Goal: Information Seeking & Learning: Learn about a topic

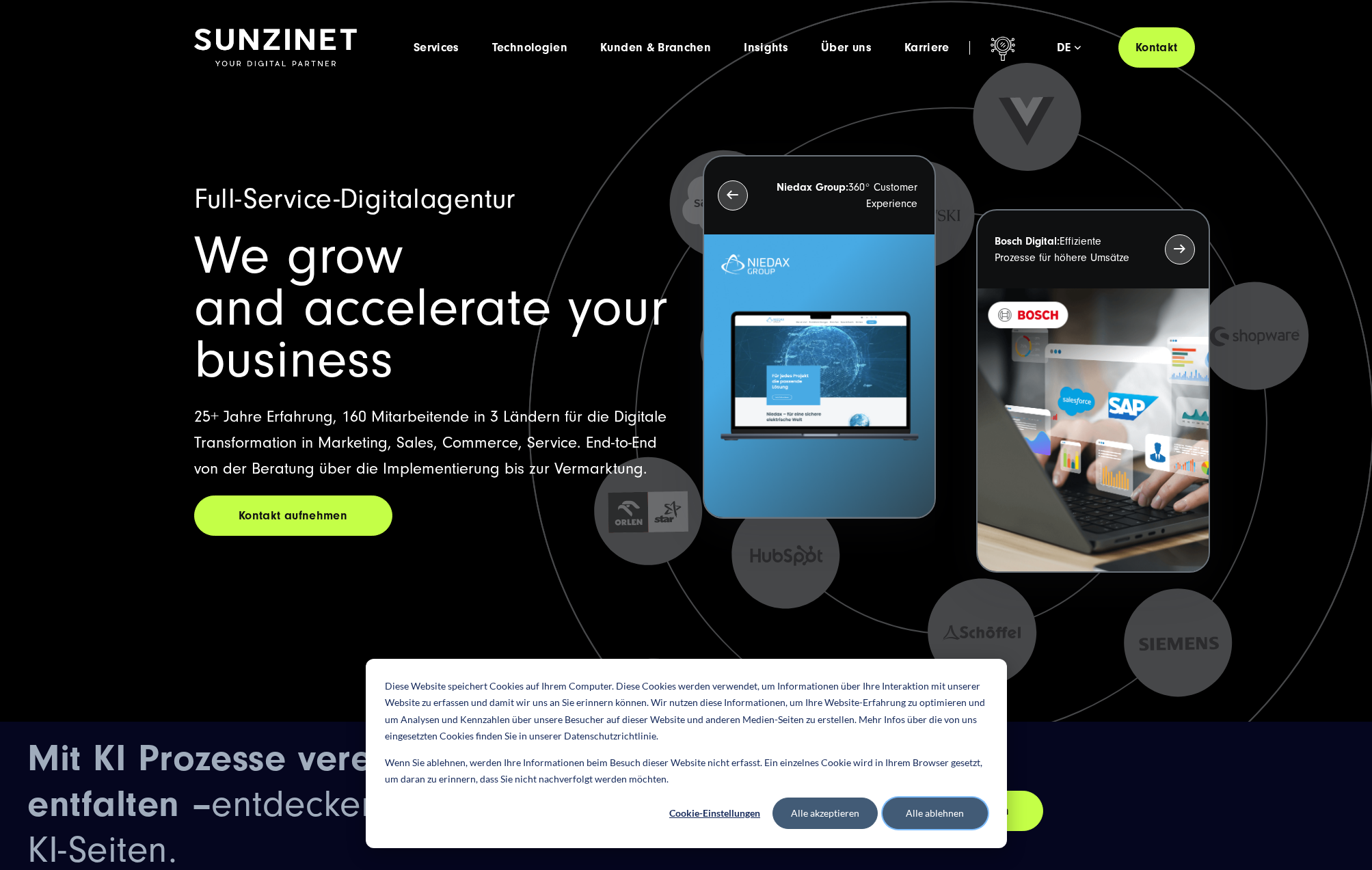
click at [918, 813] on button "Alle ablehnen" at bounding box center [934, 813] width 105 height 31
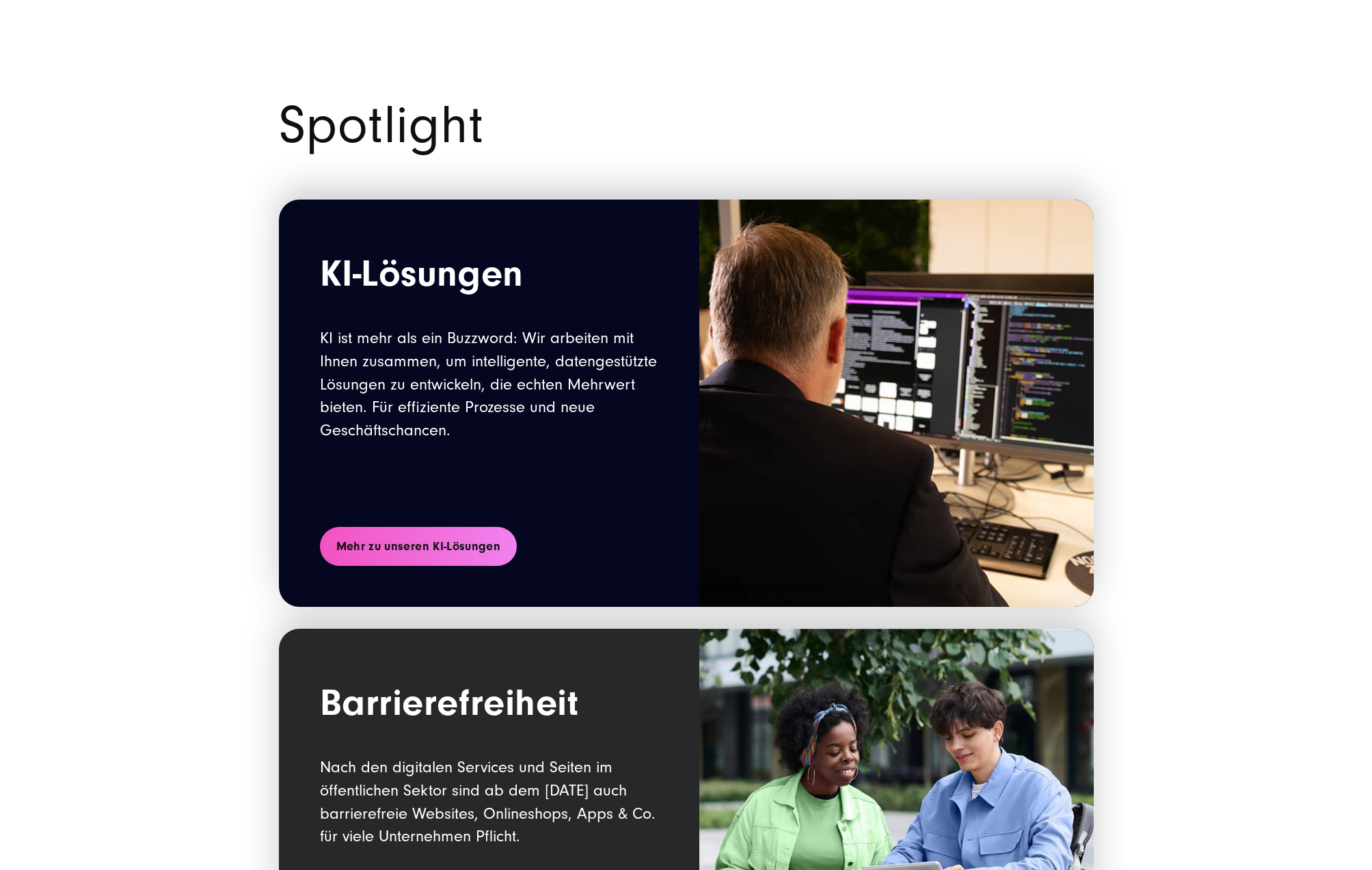
scroll to position [1598, 0]
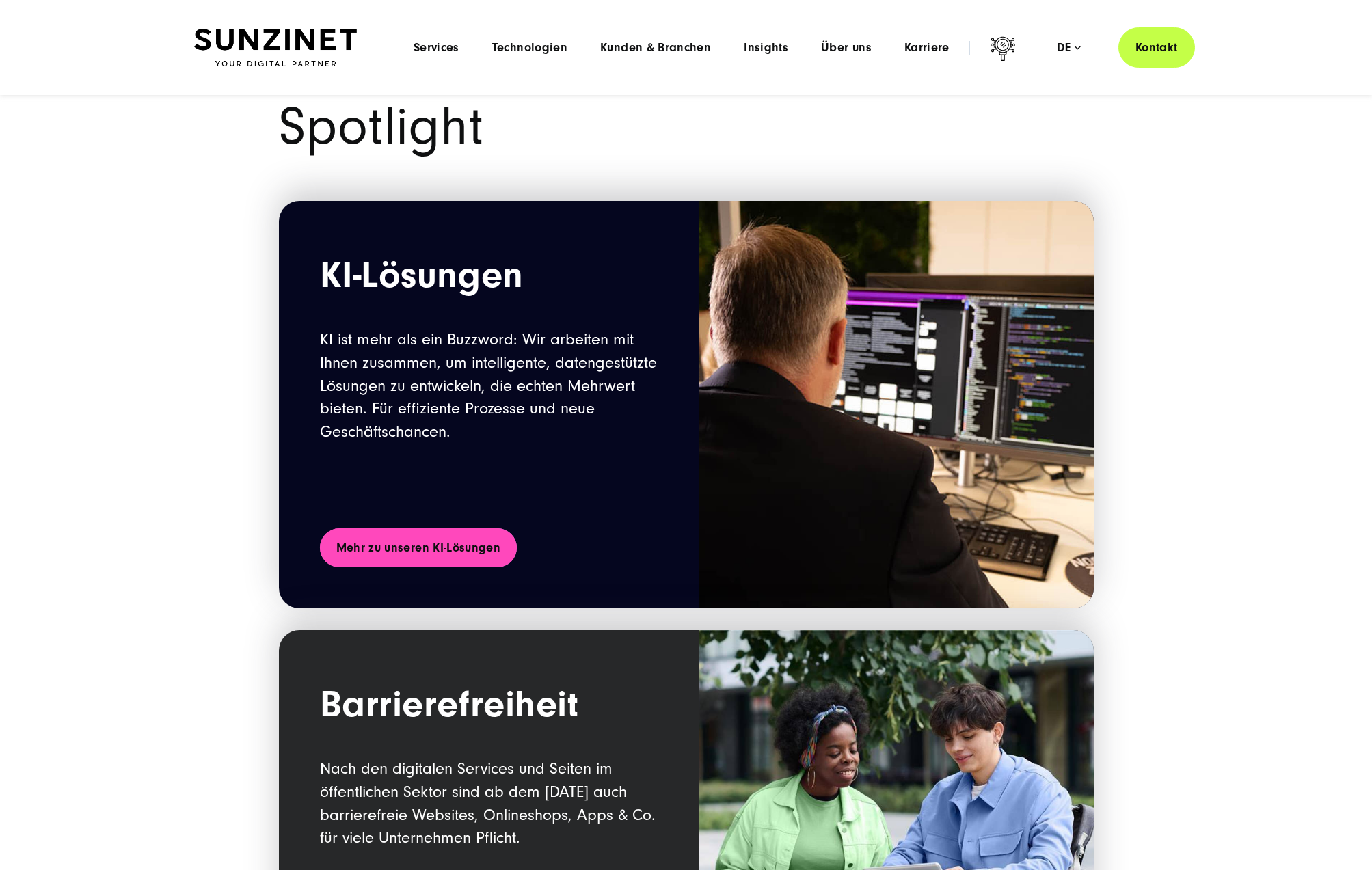
click at [455, 536] on link "Mehr zu unseren KI-Lösungen" at bounding box center [418, 547] width 197 height 39
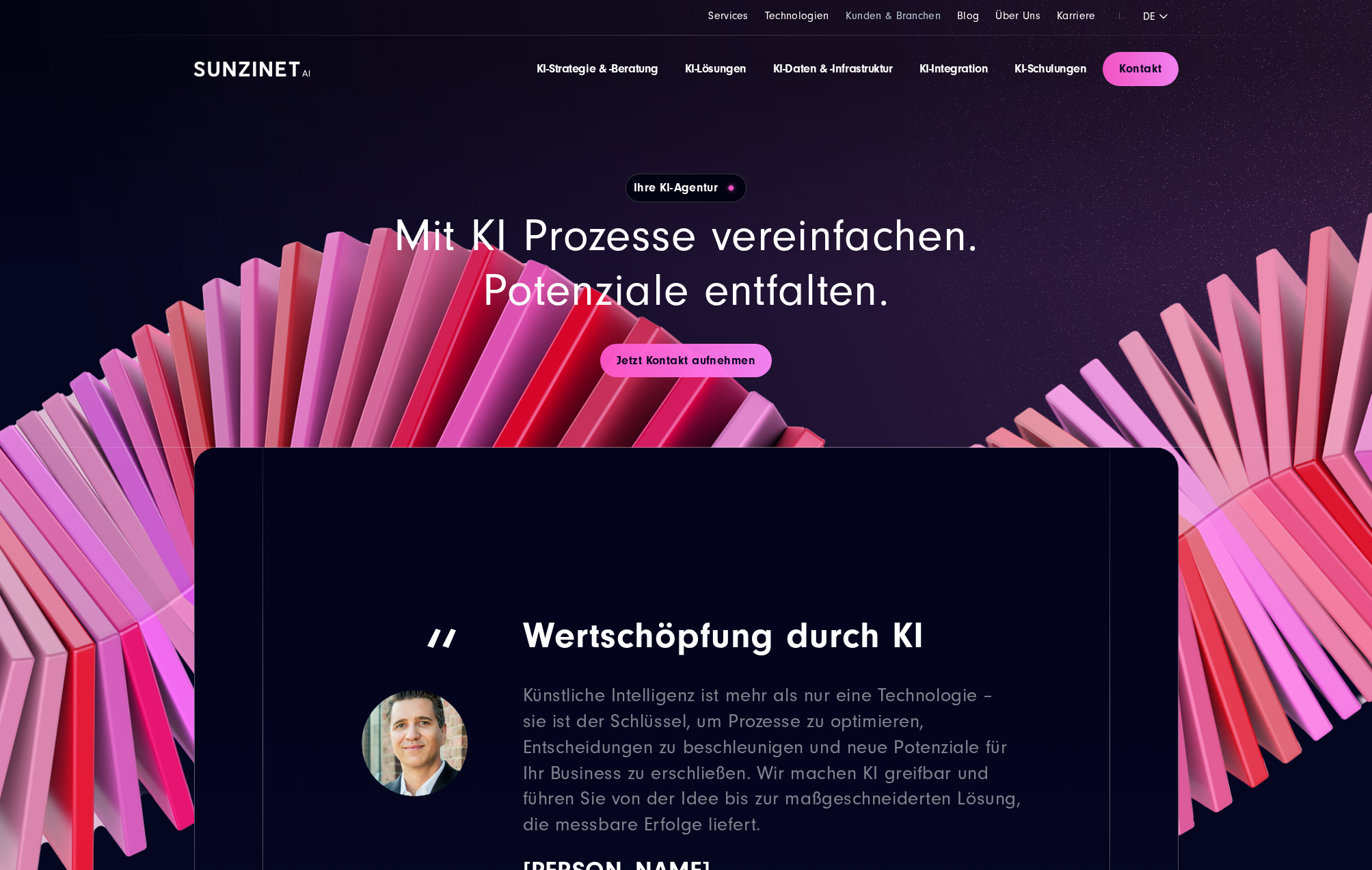
click at [889, 12] on link "Kunden & Branchen" at bounding box center [892, 15] width 95 height 12
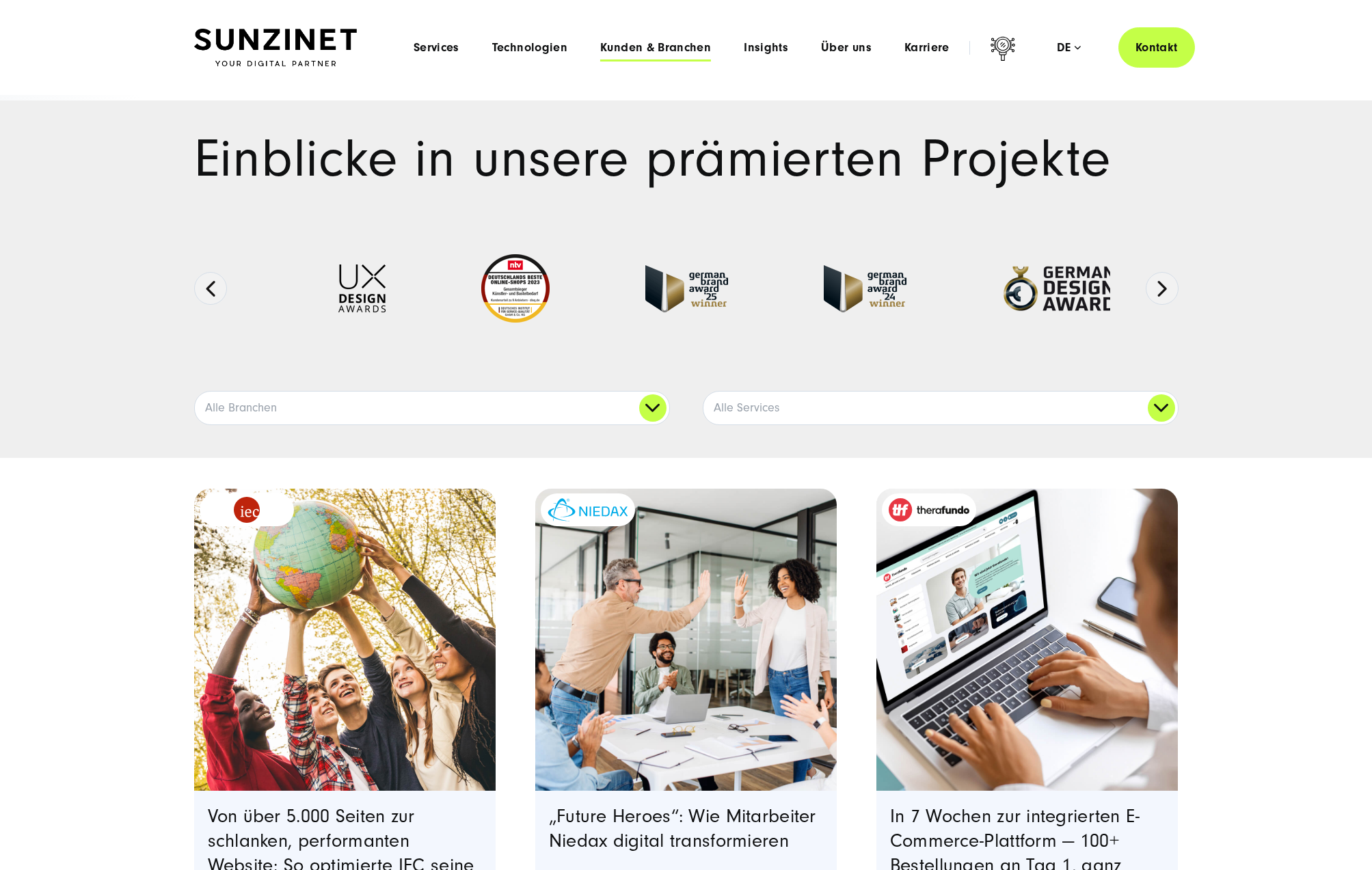
click at [618, 48] on span "Kunden & Branchen" at bounding box center [654, 47] width 110 height 13
click at [655, 407] on link "Alle Branchen" at bounding box center [432, 408] width 474 height 33
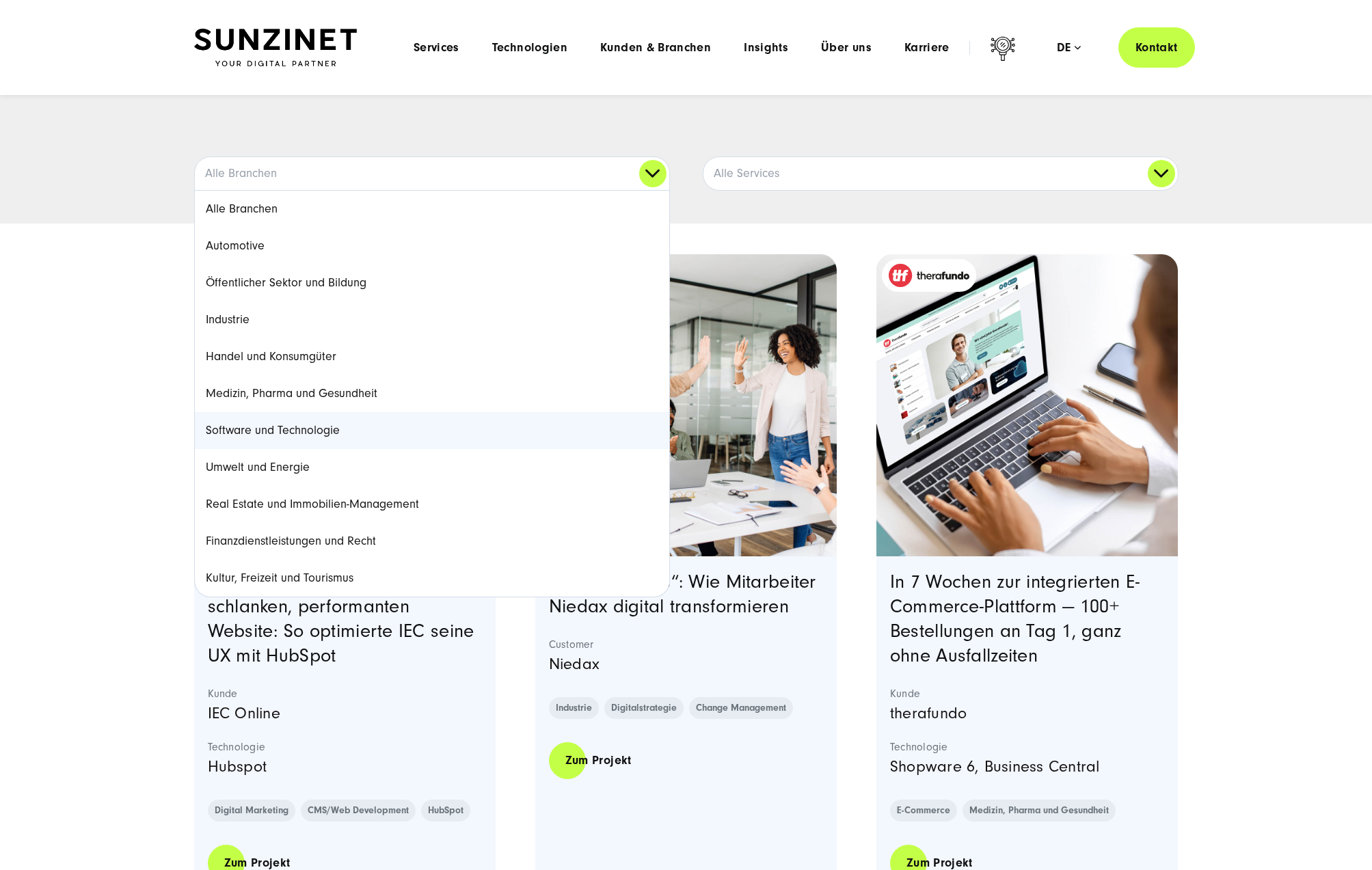
scroll to position [229, 0]
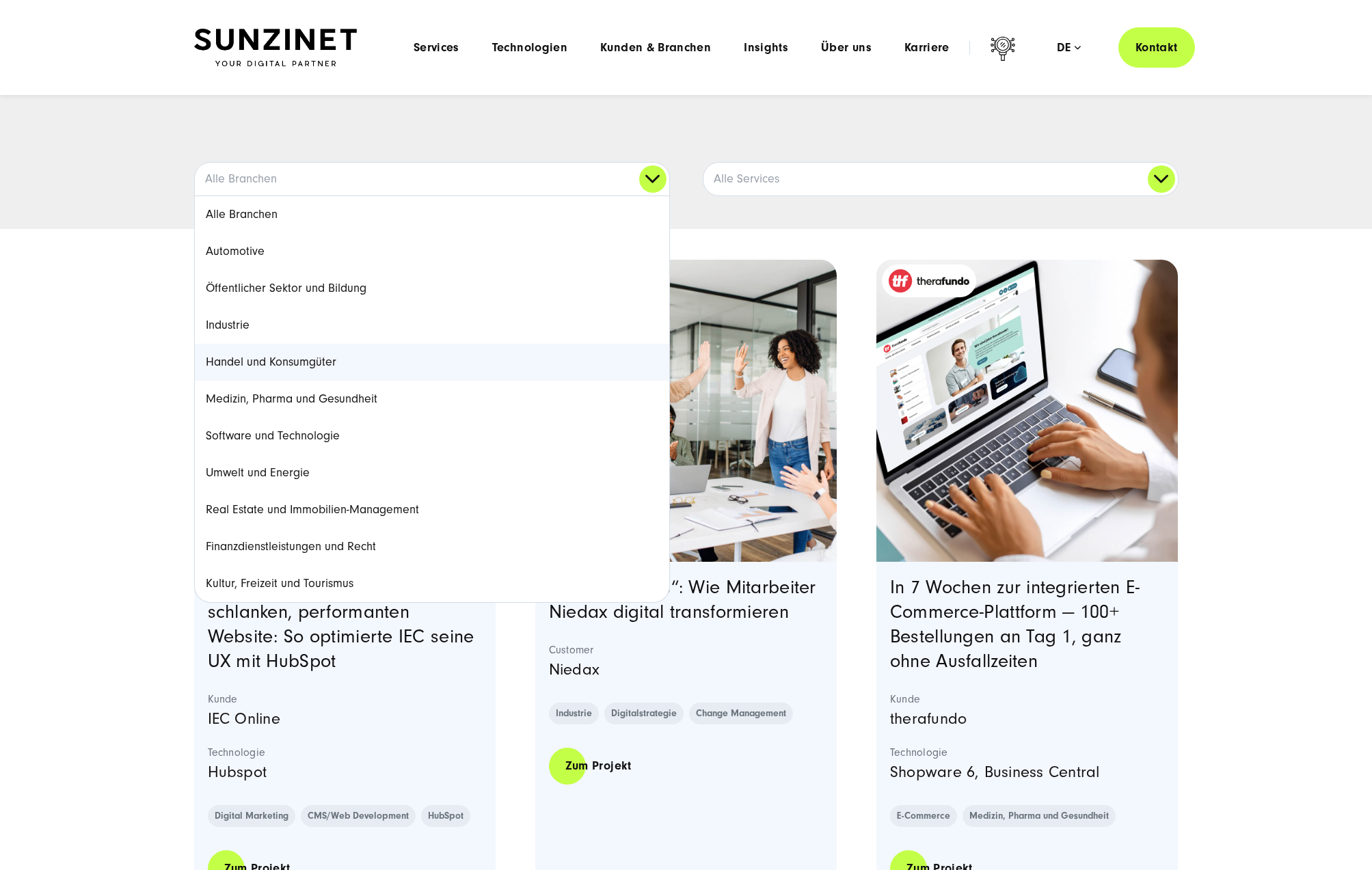
click at [326, 352] on link "Handel und Konsumgüter" at bounding box center [432, 362] width 474 height 37
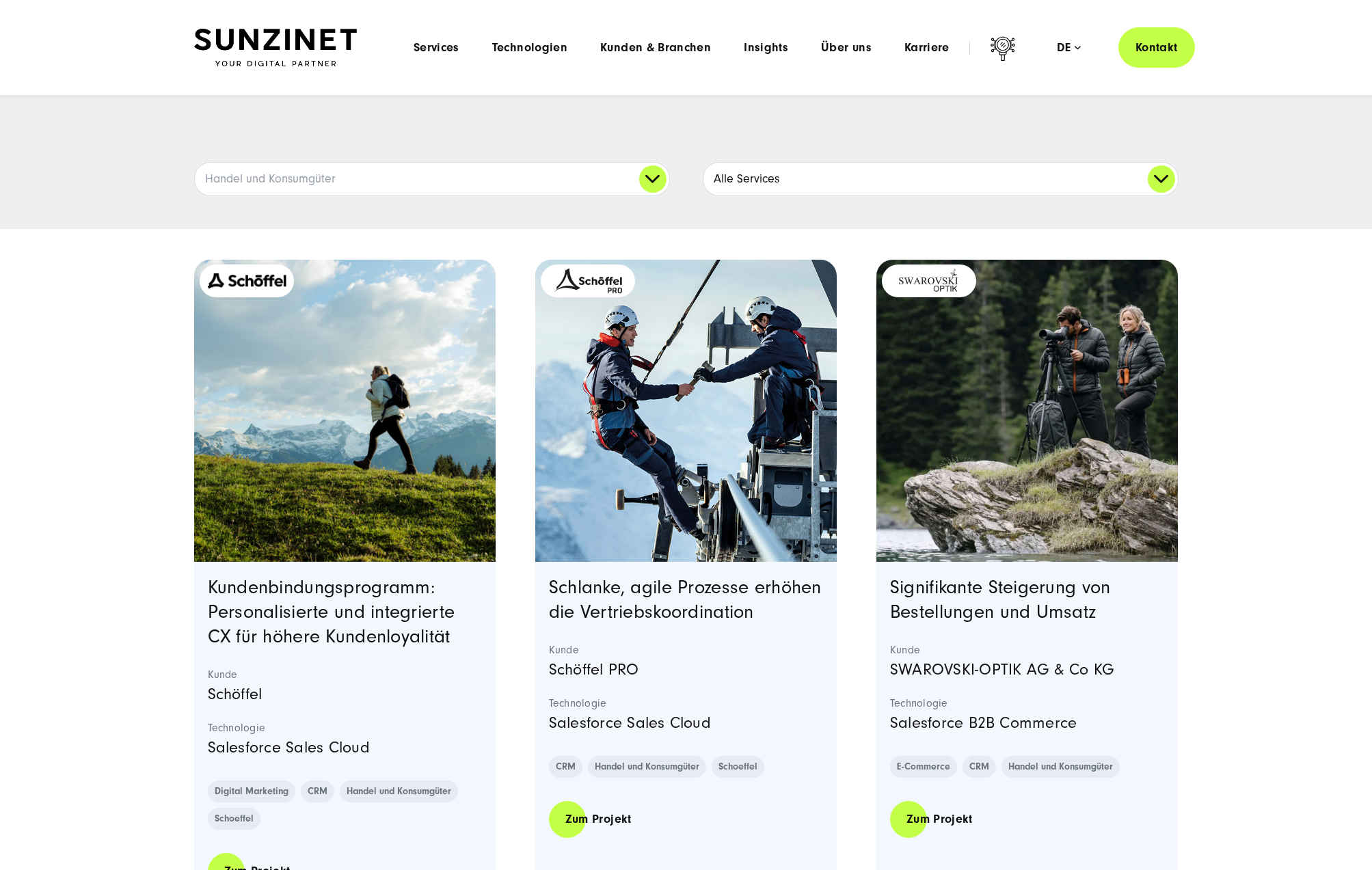
click at [758, 164] on link "Alle Services" at bounding box center [940, 179] width 474 height 33
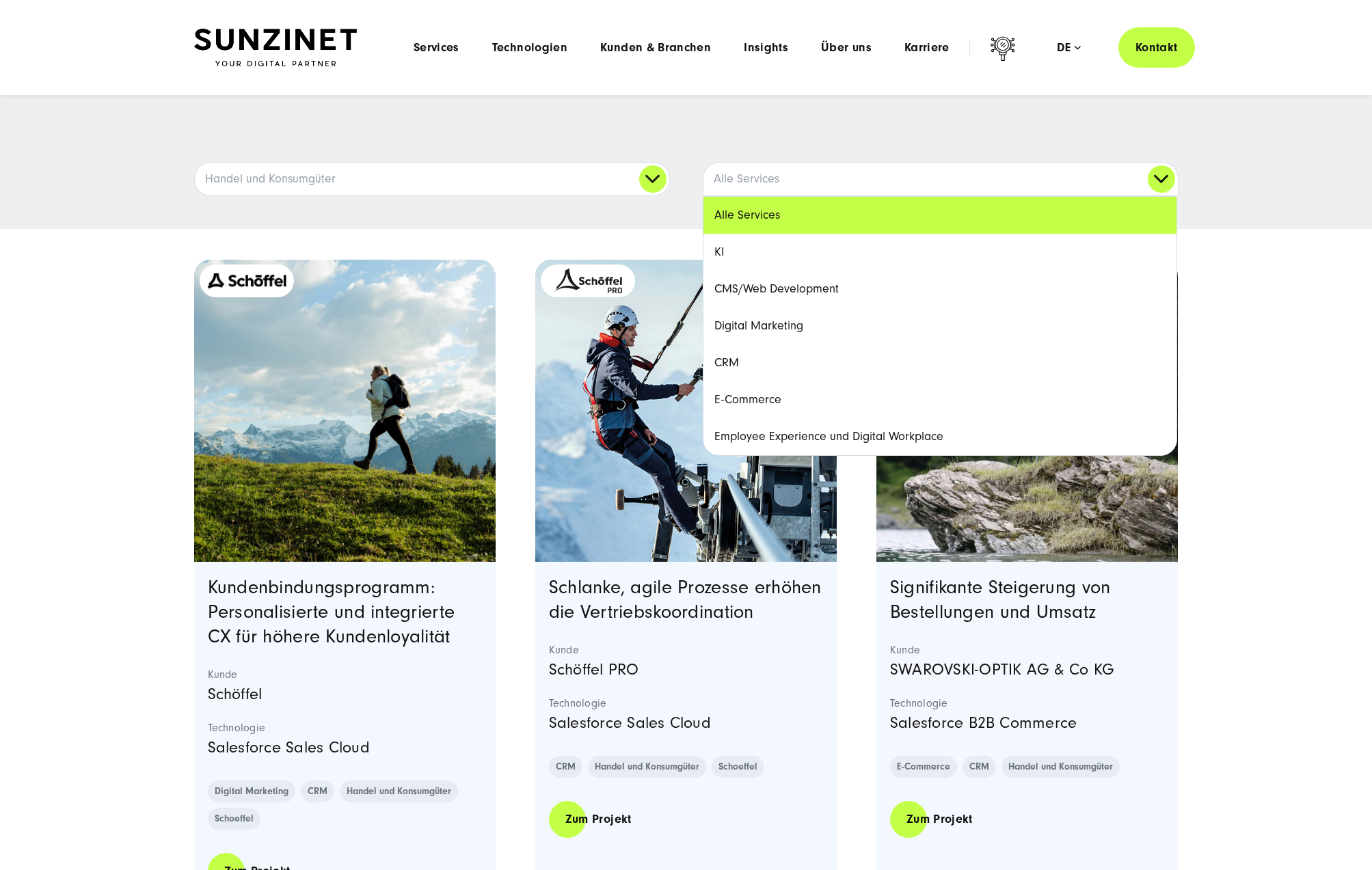
click at [732, 392] on link "E-Commerce" at bounding box center [940, 400] width 473 height 37
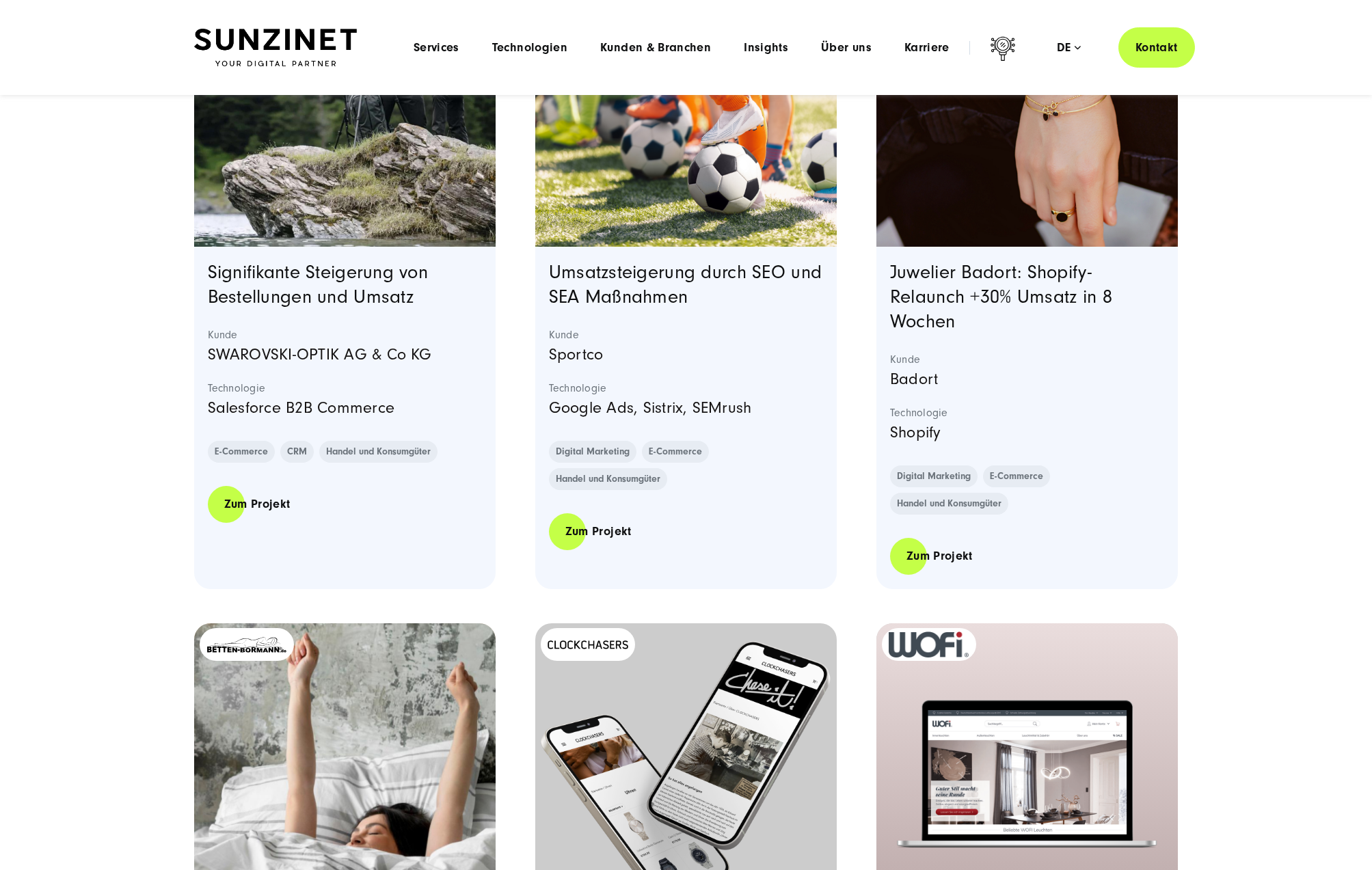
scroll to position [537, 0]
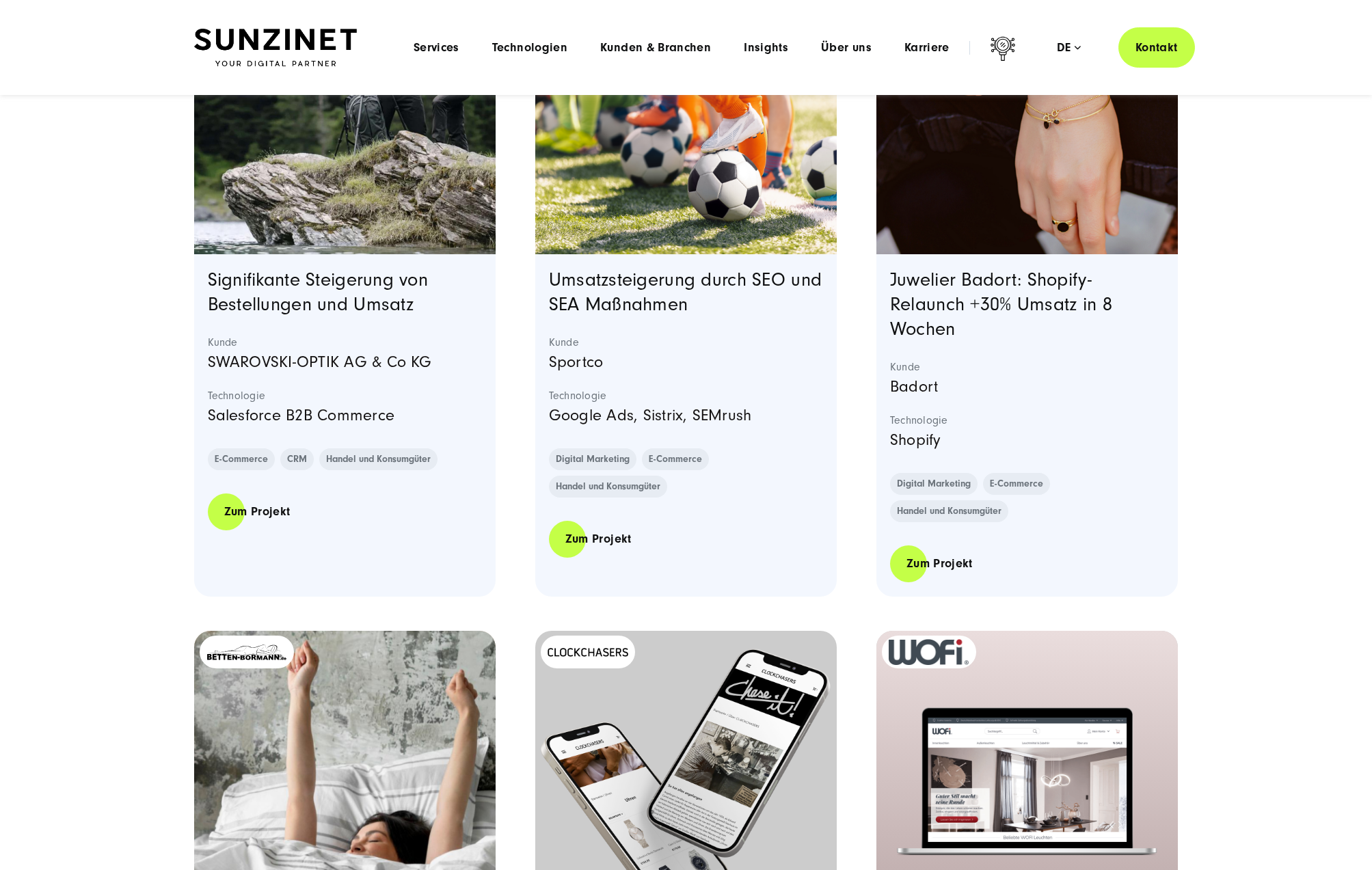
click at [1028, 236] on img "Featured image: Badort Shopify-Relaunch: 30% mehr Umsatz in 8 Wochen - Shopify …" at bounding box center [1026, 103] width 308 height 308
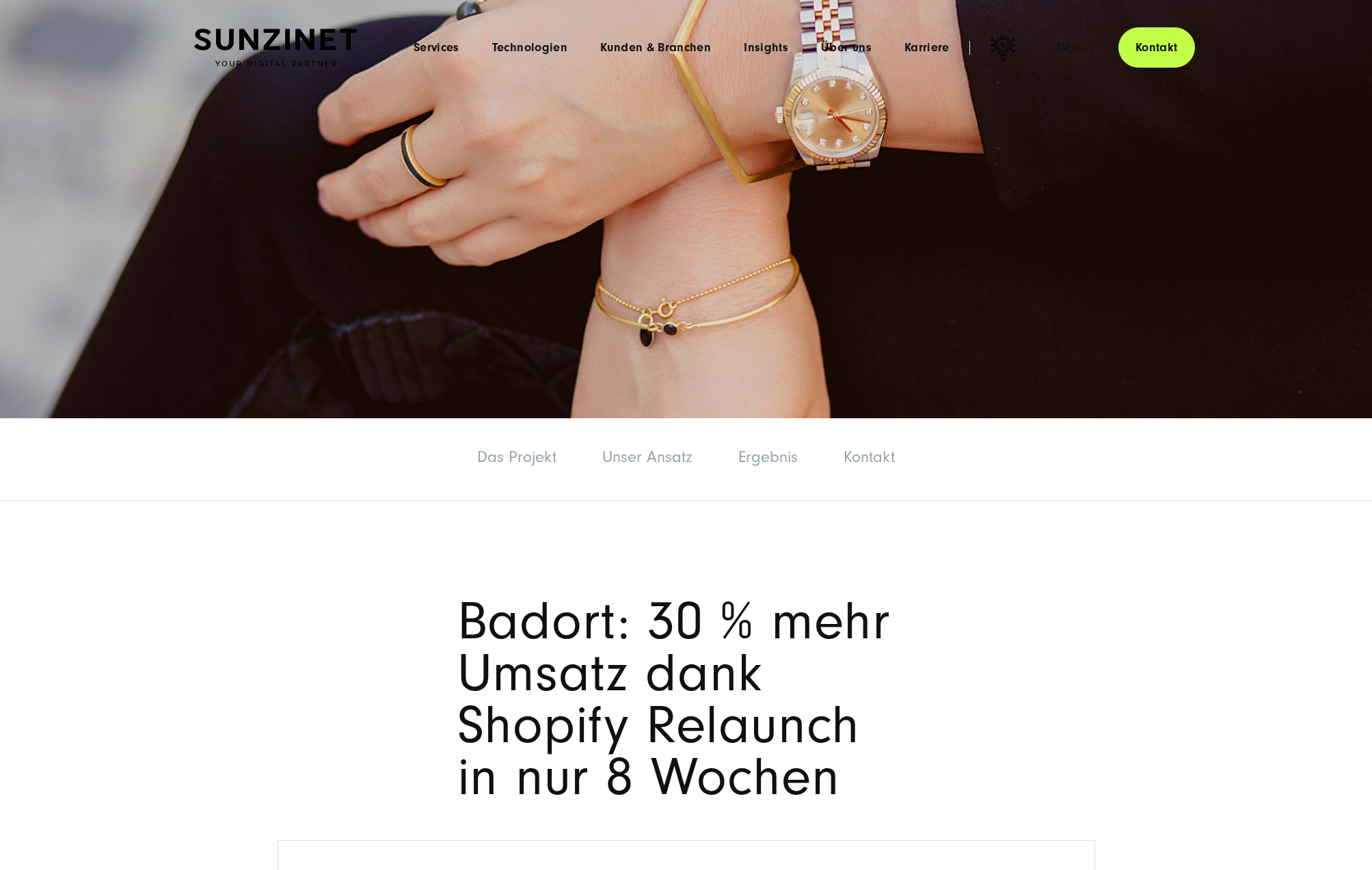
scroll to position [293, 0]
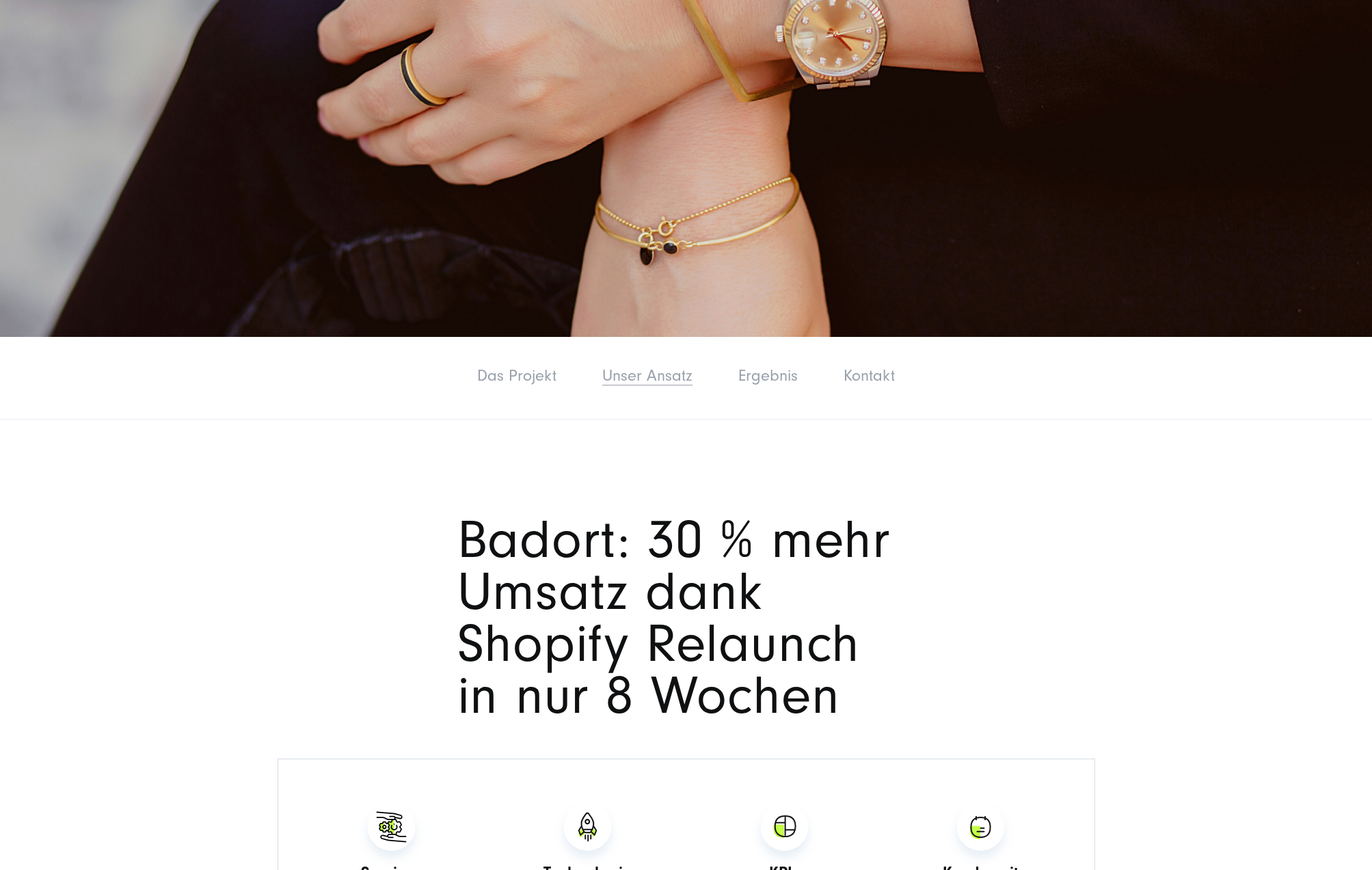
click at [667, 376] on link "Unser Ansatz" at bounding box center [648, 376] width 91 height 19
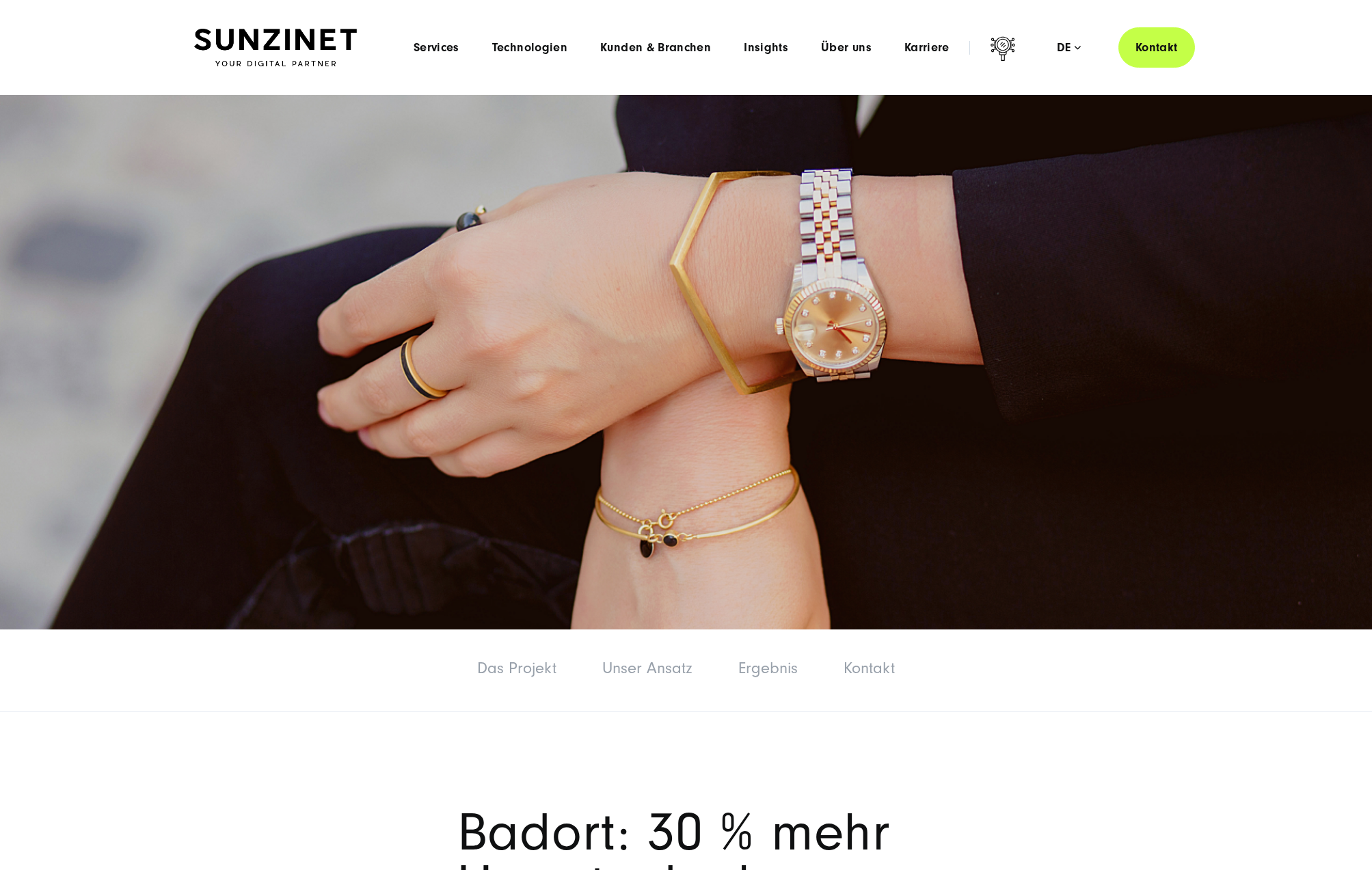
scroll to position [0, 0]
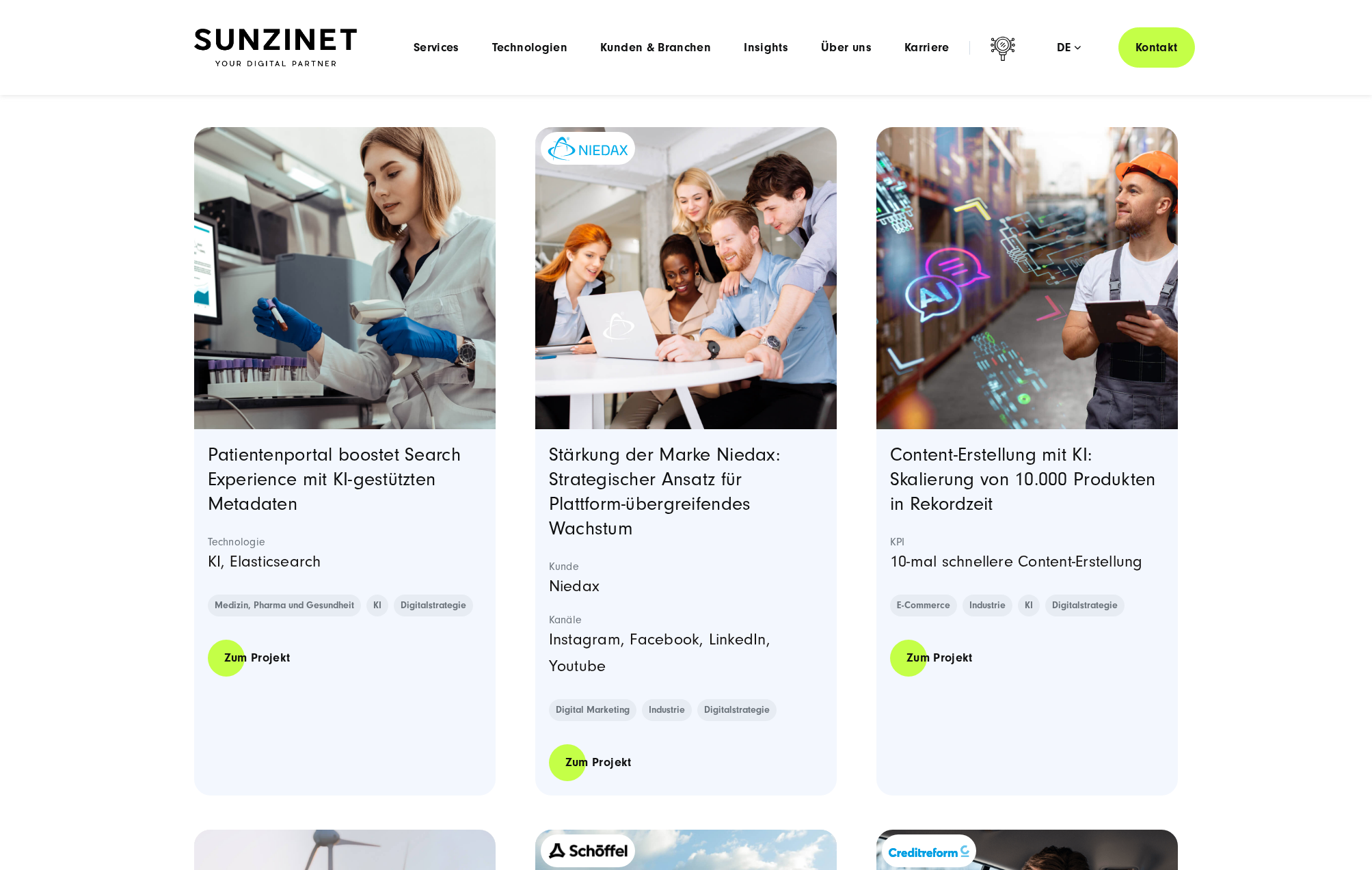
scroll to position [1027, 0]
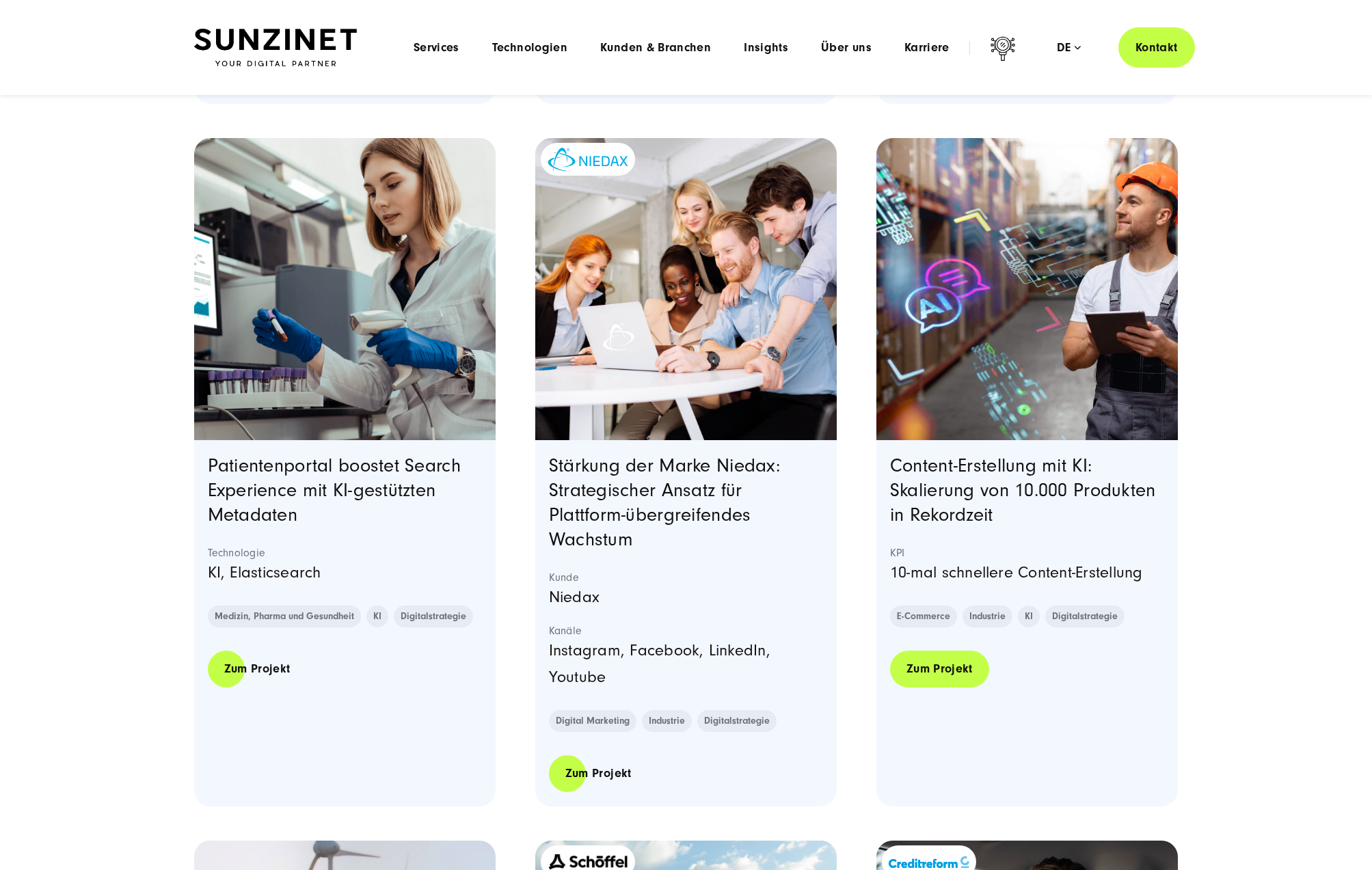
click at [943, 669] on link "Zum Projekt" at bounding box center [939, 669] width 99 height 39
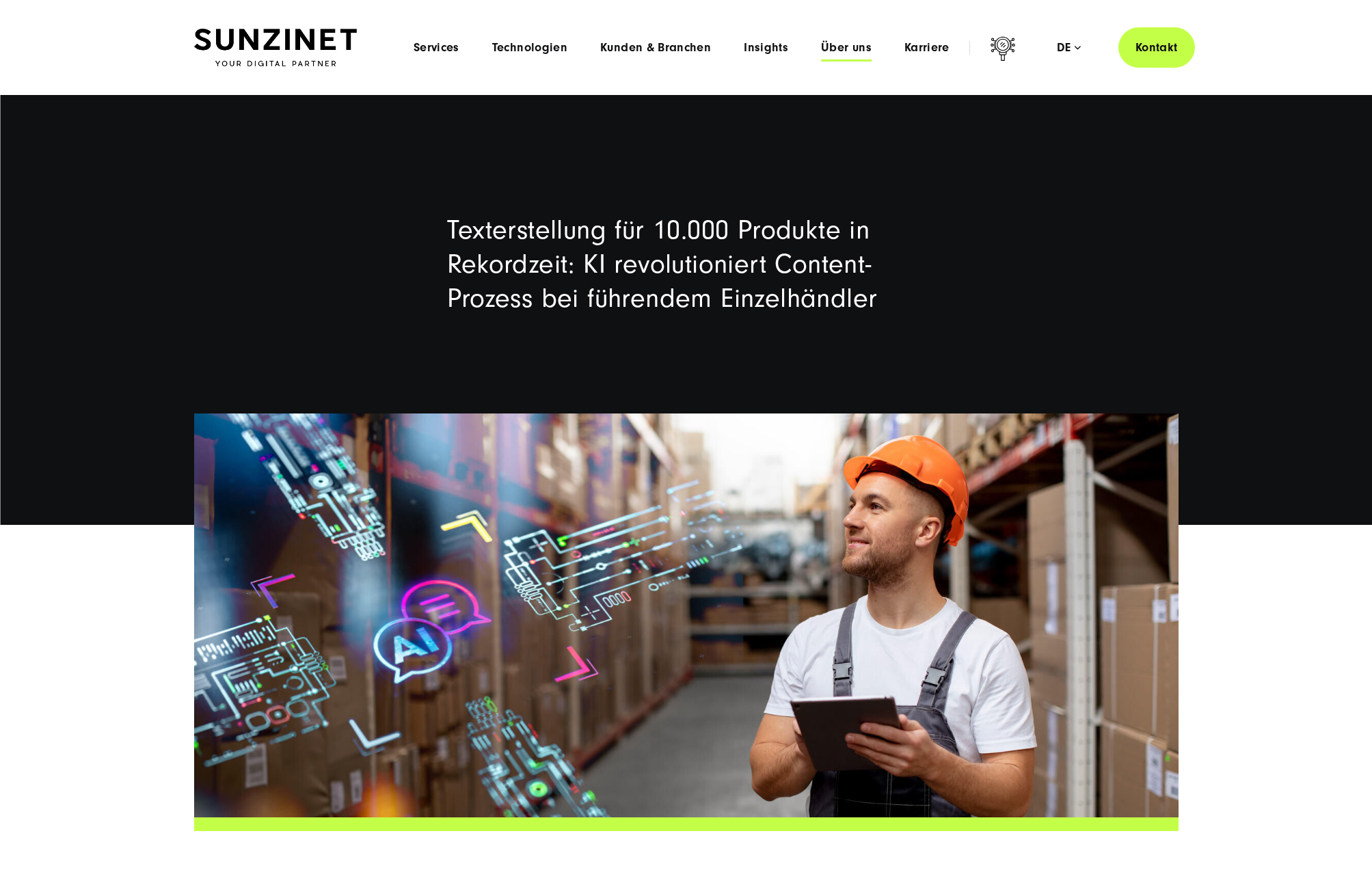
click at [860, 52] on span "Über uns" at bounding box center [846, 47] width 51 height 13
